Goal: Transaction & Acquisition: Purchase product/service

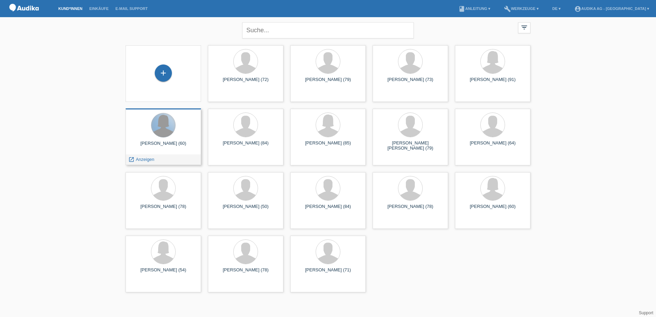
click at [168, 133] on div at bounding box center [163, 125] width 24 height 24
click at [143, 161] on span "Anzeigen" at bounding box center [145, 159] width 19 height 5
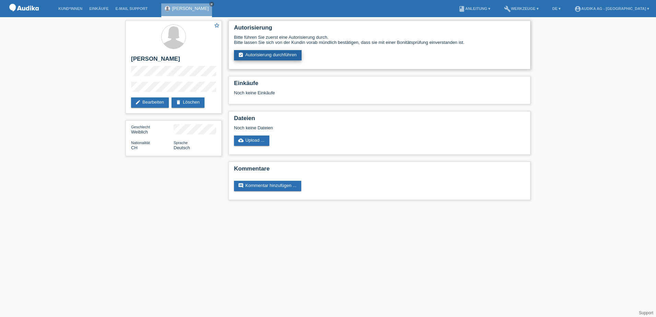
click at [279, 55] on link "assignment_turned_in Autorisierung durchführen" at bounding box center [268, 55] width 68 height 10
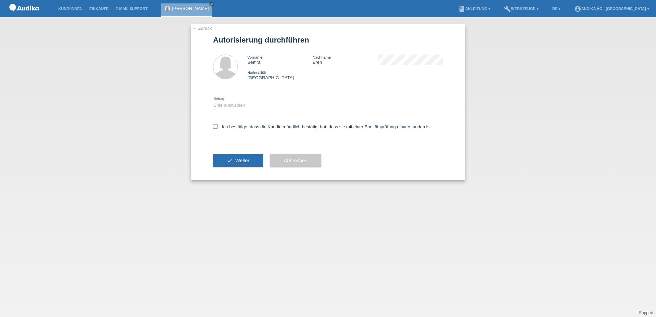
click at [233, 132] on div "Ich bestätige, dass die Kundin mündlich bestätigt hat, dass sie mit einer Bonit…" at bounding box center [328, 128] width 230 height 23
click at [213, 127] on icon at bounding box center [215, 126] width 4 height 4
click at [213, 127] on input "Ich bestätige, dass die Kundin mündlich bestätigt hat, dass sie mit einer Bonit…" at bounding box center [215, 126] width 4 height 4
checkbox input "true"
click at [229, 104] on select "Bitte auswählen CHF 1.00 - CHF 499.00 CHF 500.00 - CHF 1'999.00 CHF 2'000.00 - …" at bounding box center [267, 105] width 108 height 8
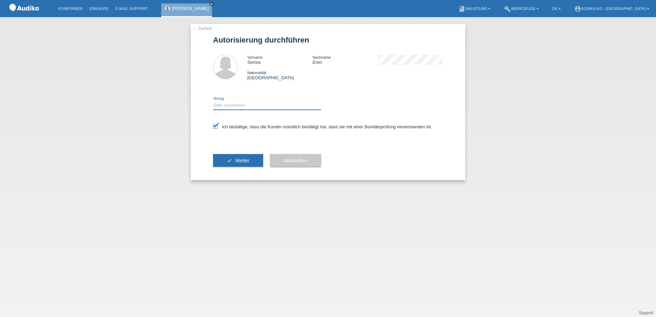
select select "3"
click at [213, 101] on select "Bitte auswählen CHF 1.00 - CHF 499.00 CHF 500.00 - CHF 1'999.00 CHF 2'000.00 - …" at bounding box center [267, 105] width 108 height 8
click at [233, 160] on button "check Weiter" at bounding box center [238, 160] width 50 height 13
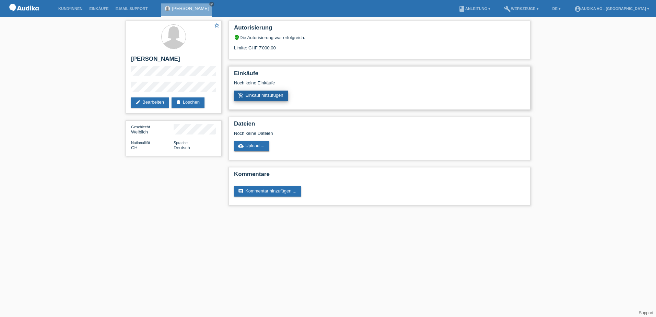
click at [262, 95] on link "add_shopping_cart Einkauf hinzufügen" at bounding box center [261, 96] width 54 height 10
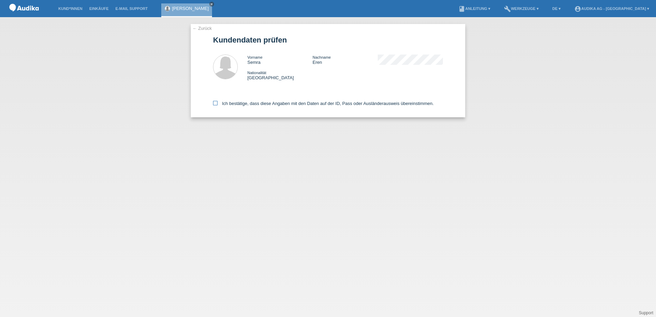
click at [215, 105] on icon at bounding box center [215, 103] width 4 height 4
click at [215, 105] on input "Ich bestätige, dass diese Angaben mit den Daten auf der ID, Pass oder Ausländer…" at bounding box center [215, 103] width 4 height 4
checkbox input "true"
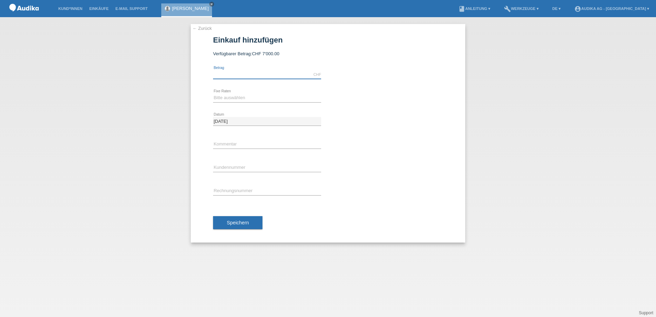
click at [251, 75] on input "text" at bounding box center [267, 74] width 108 height 9
type input "2060.00"
click at [240, 97] on select "Bitte auswählen 12 Raten 24 Raten" at bounding box center [267, 98] width 108 height 8
select select "177"
click at [213, 94] on select "Bitte auswählen 12 Raten 24 Raten" at bounding box center [267, 98] width 108 height 8
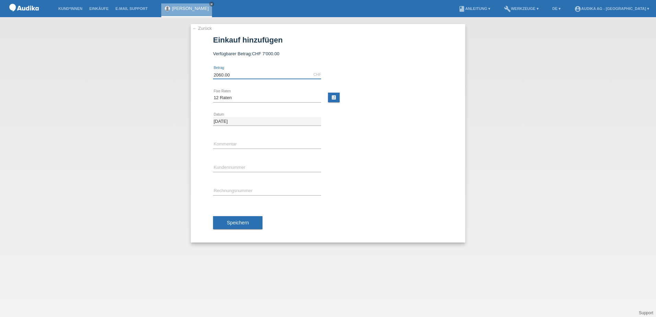
click at [219, 76] on input "2060.00" at bounding box center [267, 74] width 108 height 9
type input "2090.00"
click at [248, 145] on input "text" at bounding box center [267, 144] width 108 height 9
click at [226, 146] on input "text" at bounding box center [267, 144] width 108 height 9
type input "C"
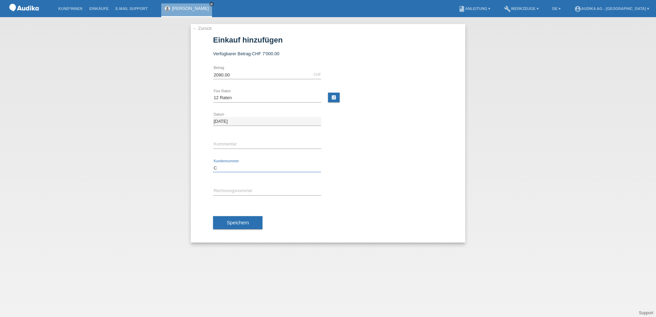
click at [217, 170] on input "C" at bounding box center [267, 168] width 108 height 9
click at [218, 144] on input "text" at bounding box center [267, 144] width 108 height 9
type input "R"
click at [227, 168] on input "C" at bounding box center [267, 168] width 108 height 9
type input "C14151261"
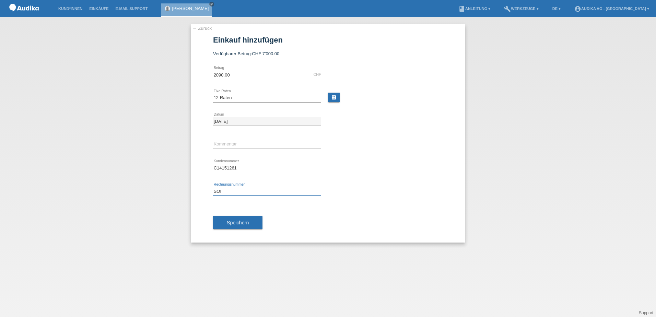
click at [218, 189] on input "SOI" at bounding box center [267, 191] width 108 height 9
click at [226, 194] on input "SOI" at bounding box center [267, 191] width 108 height 9
type input "SOI000326609"
click at [233, 222] on span "Speichern" at bounding box center [238, 222] width 22 height 5
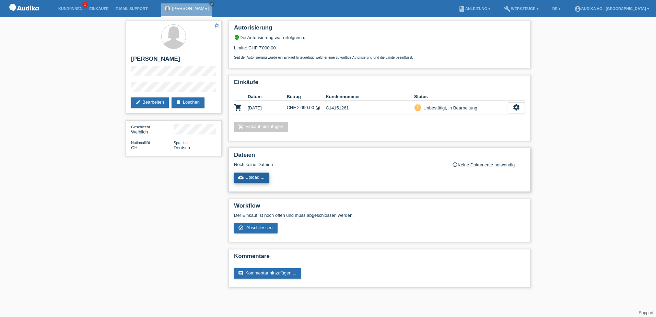
click at [255, 177] on link "cloud_upload Upload ..." at bounding box center [251, 177] width 35 height 10
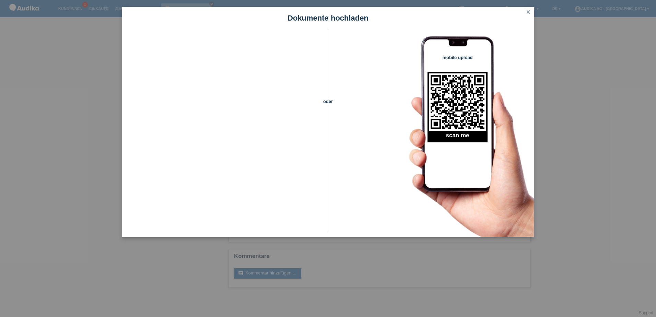
click at [419, 266] on div "Dokumente hochladen oder mobile upload scan me close" at bounding box center [328, 158] width 656 height 317
click at [528, 12] on icon "close" at bounding box center [527, 11] width 5 height 5
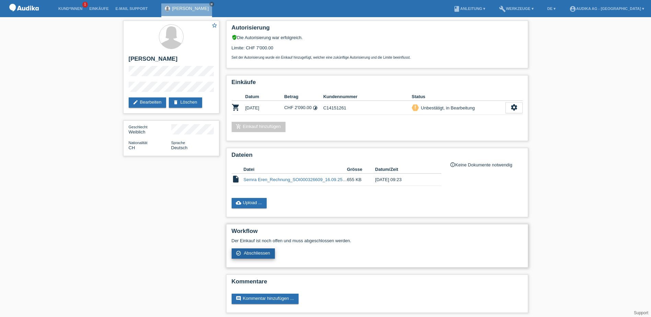
click at [260, 253] on span "Abschliessen" at bounding box center [256, 252] width 26 height 5
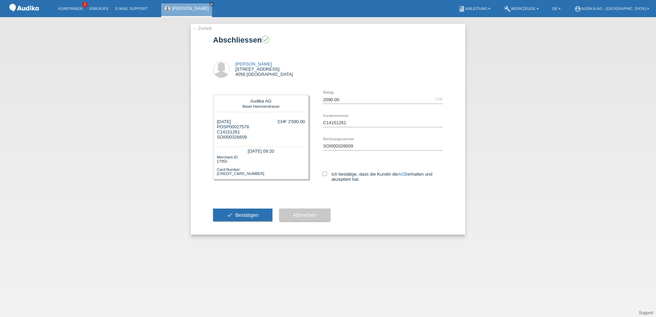
click at [321, 173] on div "2090.00 CHF error [GEOGRAPHIC_DATA] C14151261 error" at bounding box center [376, 141] width 134 height 107
click at [326, 173] on icon at bounding box center [324, 173] width 4 height 4
click at [326, 173] on input "Ich bestätige, dass die Kundin die AGB erhalten und akzeptiert hat." at bounding box center [324, 173] width 4 height 4
checkbox input "true"
click at [248, 219] on button "check Bestätigen" at bounding box center [242, 214] width 59 height 13
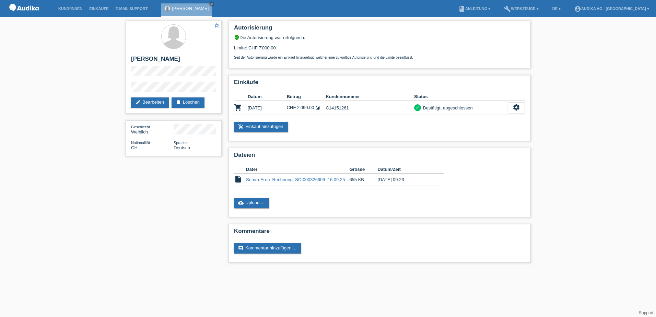
click at [632, 91] on div "star_border [PERSON_NAME] edit Bearbeiten delete Löschen Geschlecht Weiblich Na…" at bounding box center [328, 143] width 656 height 252
